Goal: Task Accomplishment & Management: Manage account settings

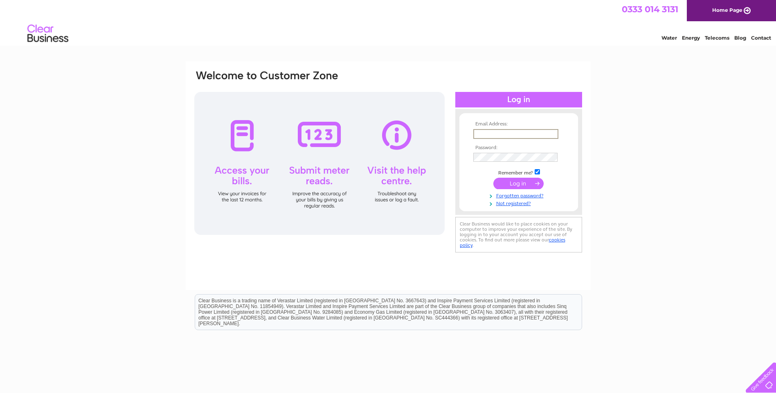
click at [515, 133] on input "text" at bounding box center [515, 134] width 85 height 10
click at [651, 110] on div "Email Address: Password:" at bounding box center [388, 245] width 776 height 369
click at [506, 133] on input "text" at bounding box center [515, 134] width 85 height 10
type input "[EMAIL_ADDRESS][DOMAIN_NAME]"
click at [526, 181] on input "submit" at bounding box center [518, 183] width 50 height 11
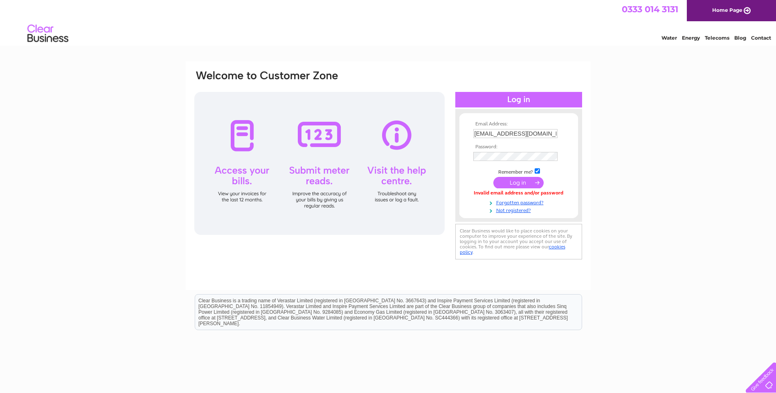
click at [535, 188] on input "submit" at bounding box center [518, 182] width 50 height 11
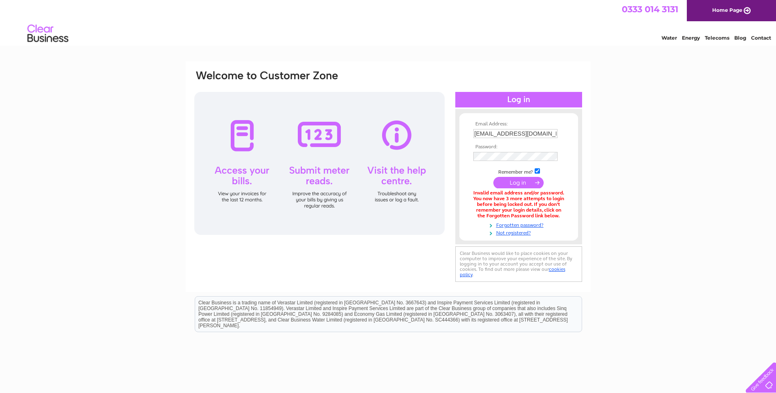
click at [595, 174] on div "Email Address: stevengurney@btinternet.com Password:" at bounding box center [388, 246] width 776 height 371
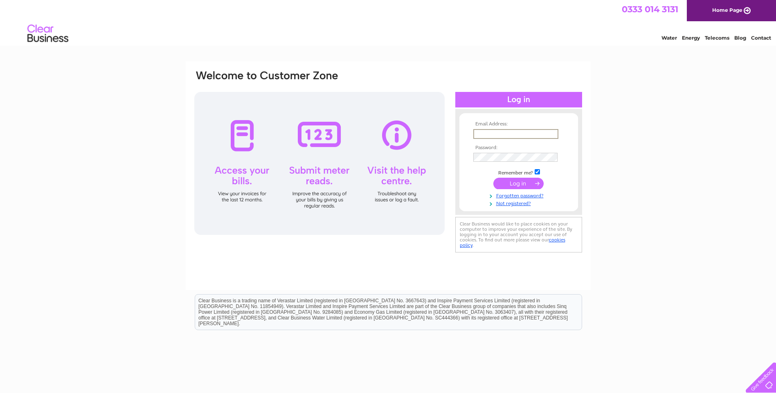
click at [509, 134] on input "text" at bounding box center [515, 134] width 85 height 10
type input "stevengurney@btinternet.com"
click at [524, 184] on input "submit" at bounding box center [518, 182] width 50 height 11
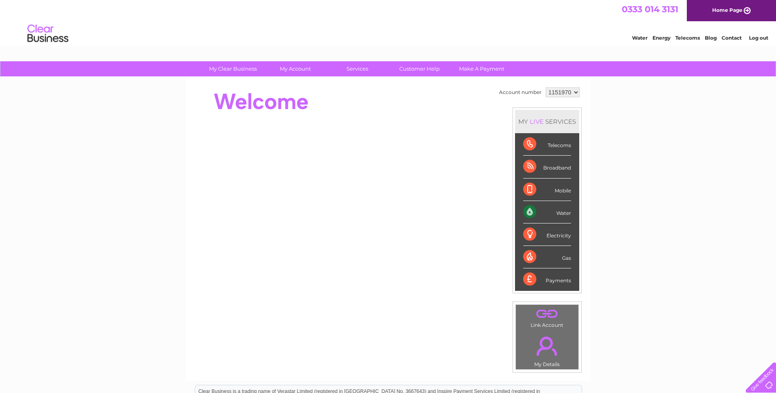
click at [525, 215] on div "Water" at bounding box center [547, 212] width 48 height 22
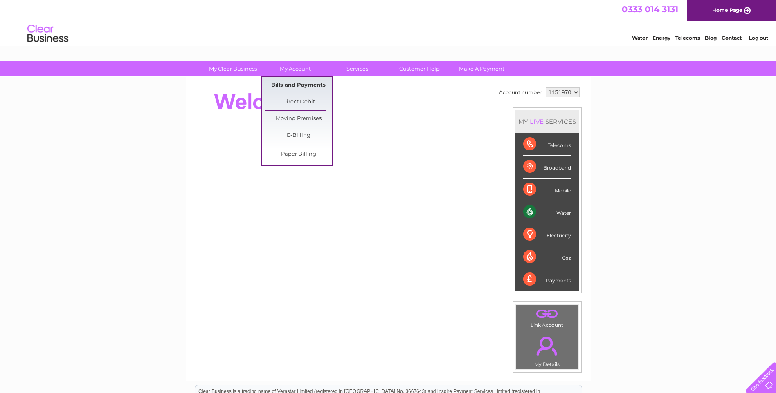
click at [299, 84] on link "Bills and Payments" at bounding box center [298, 85] width 67 height 16
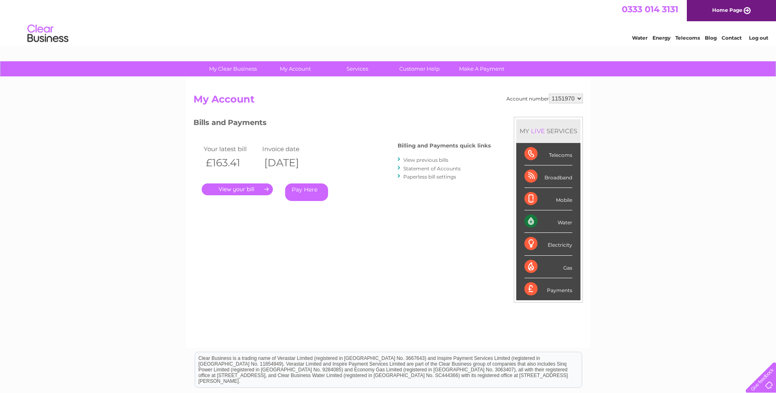
click at [424, 159] on link "View previous bills" at bounding box center [425, 160] width 45 height 6
